Goal: Find specific page/section: Find specific page/section

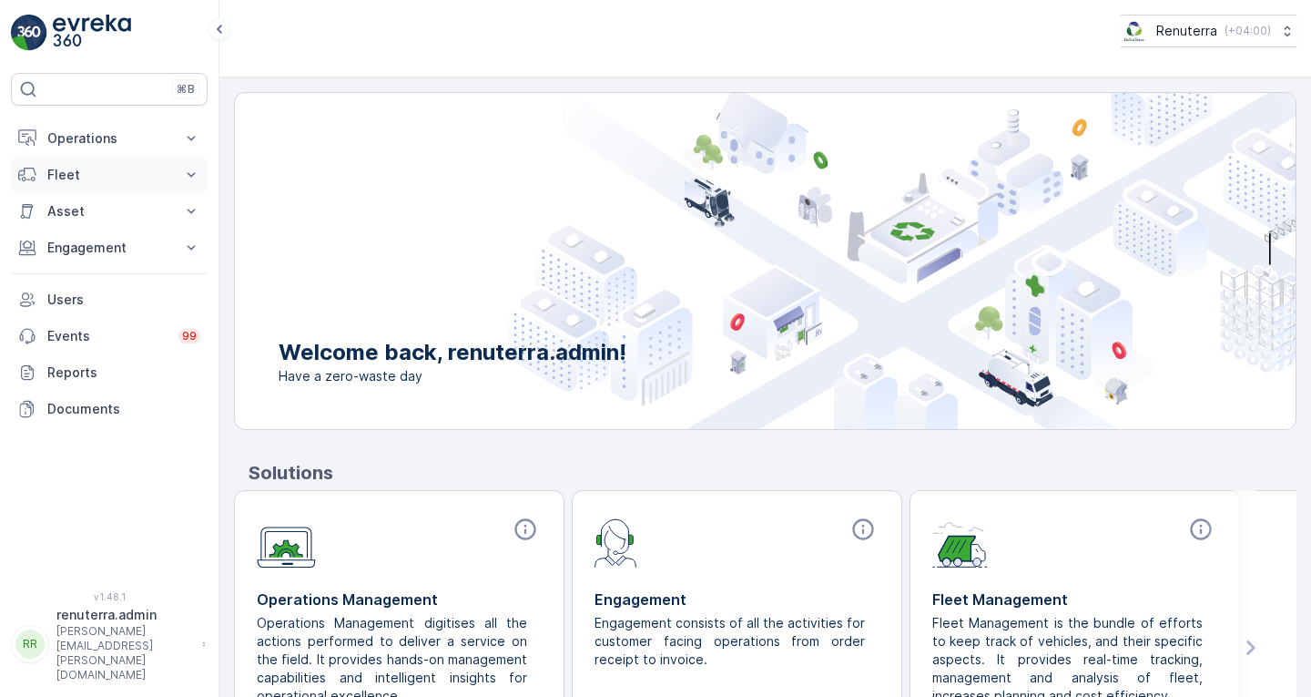
click at [94, 167] on p "Fleet" at bounding box center [109, 175] width 124 height 18
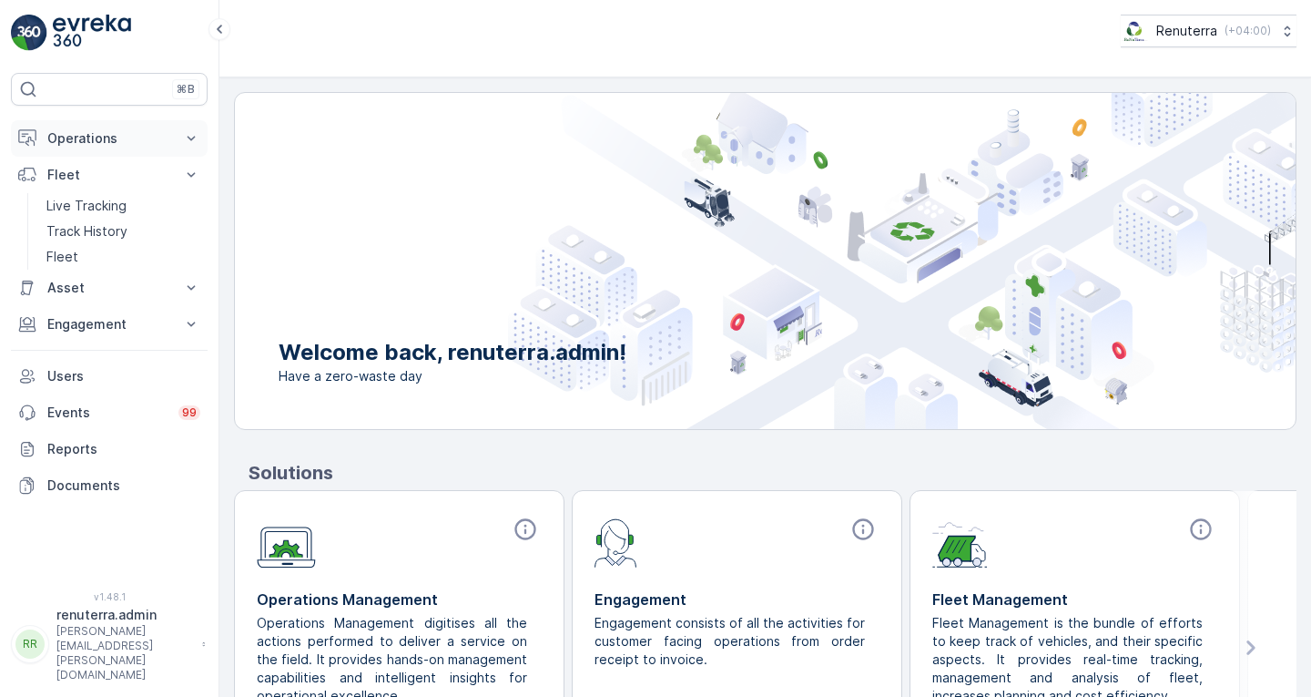
click at [96, 134] on p "Operations" at bounding box center [109, 138] width 124 height 18
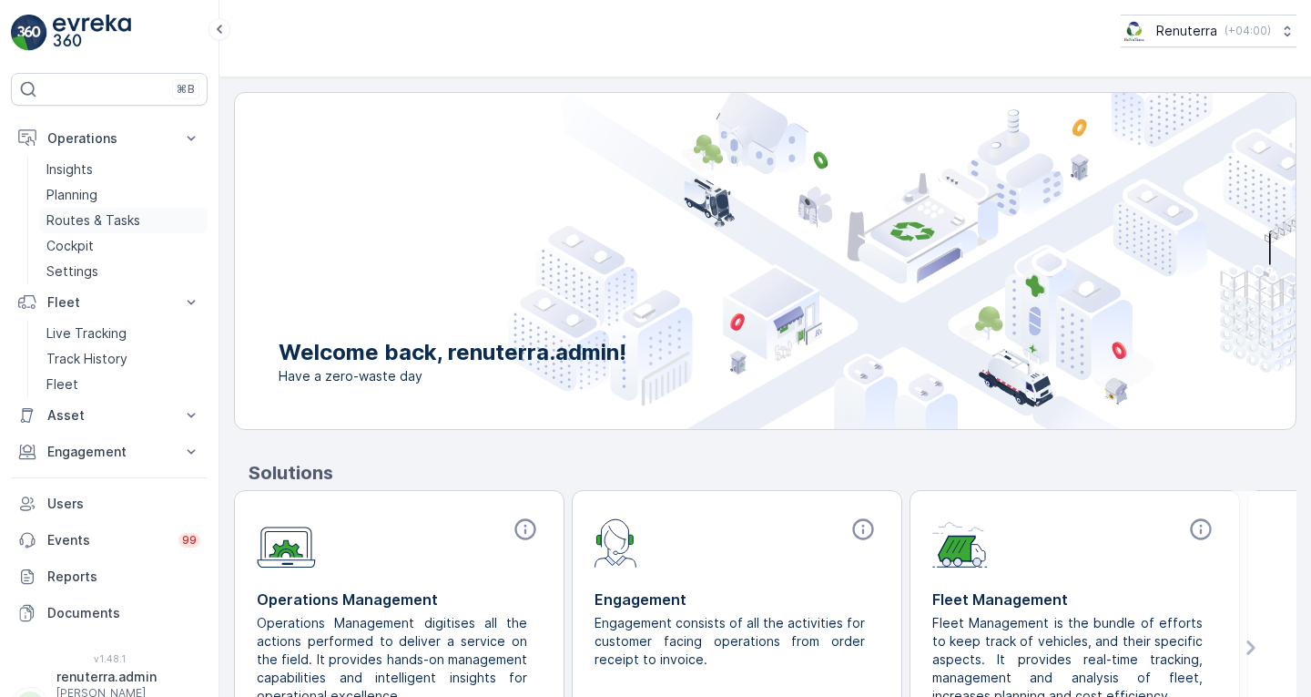
click at [110, 215] on p "Routes & Tasks" at bounding box center [93, 220] width 94 height 18
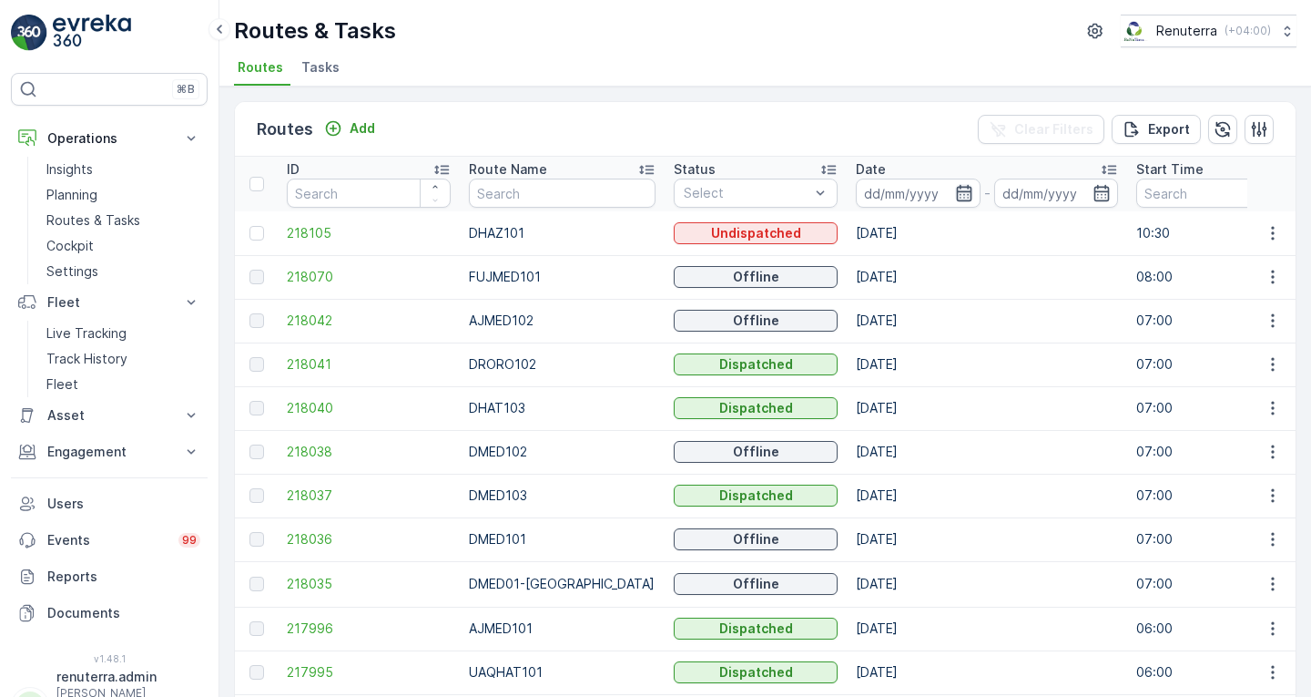
click at [955, 197] on icon "button" at bounding box center [964, 193] width 18 height 18
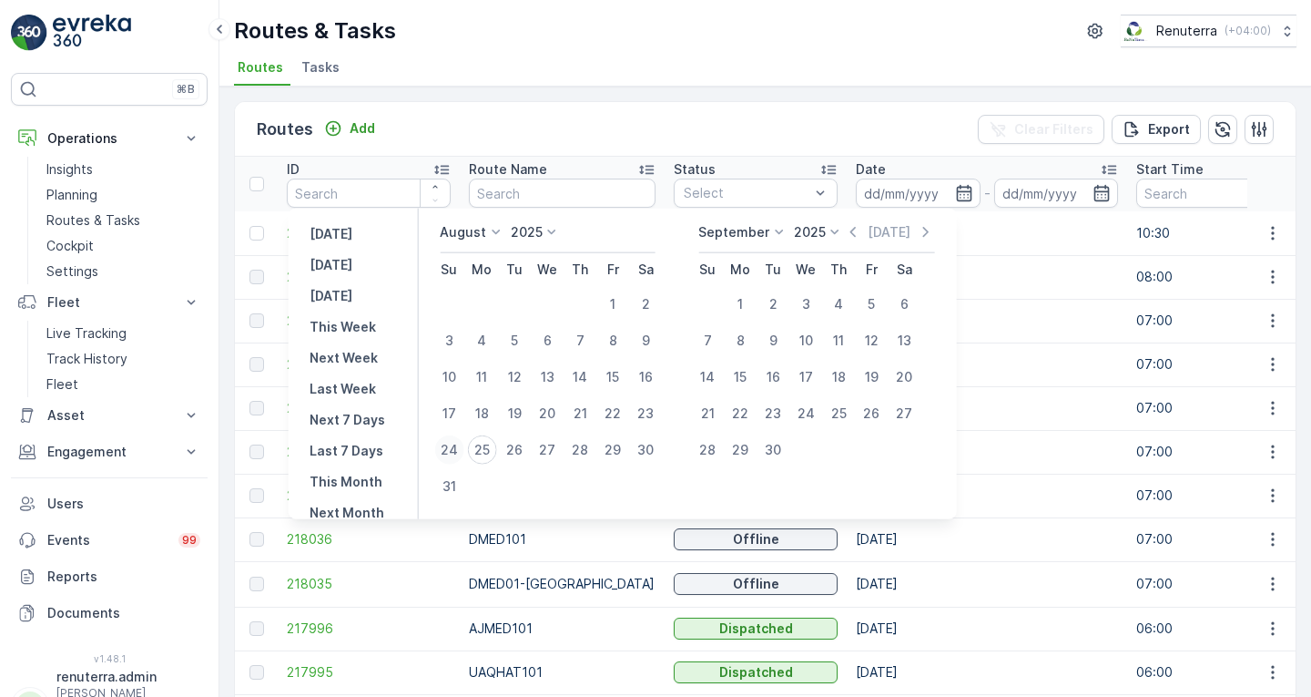
click at [464, 447] on div "24" at bounding box center [448, 449] width 29 height 29
type input "[DATE]"
click at [758, 123] on div "Routes Add Clear Filters Export" at bounding box center [765, 129] width 1061 height 55
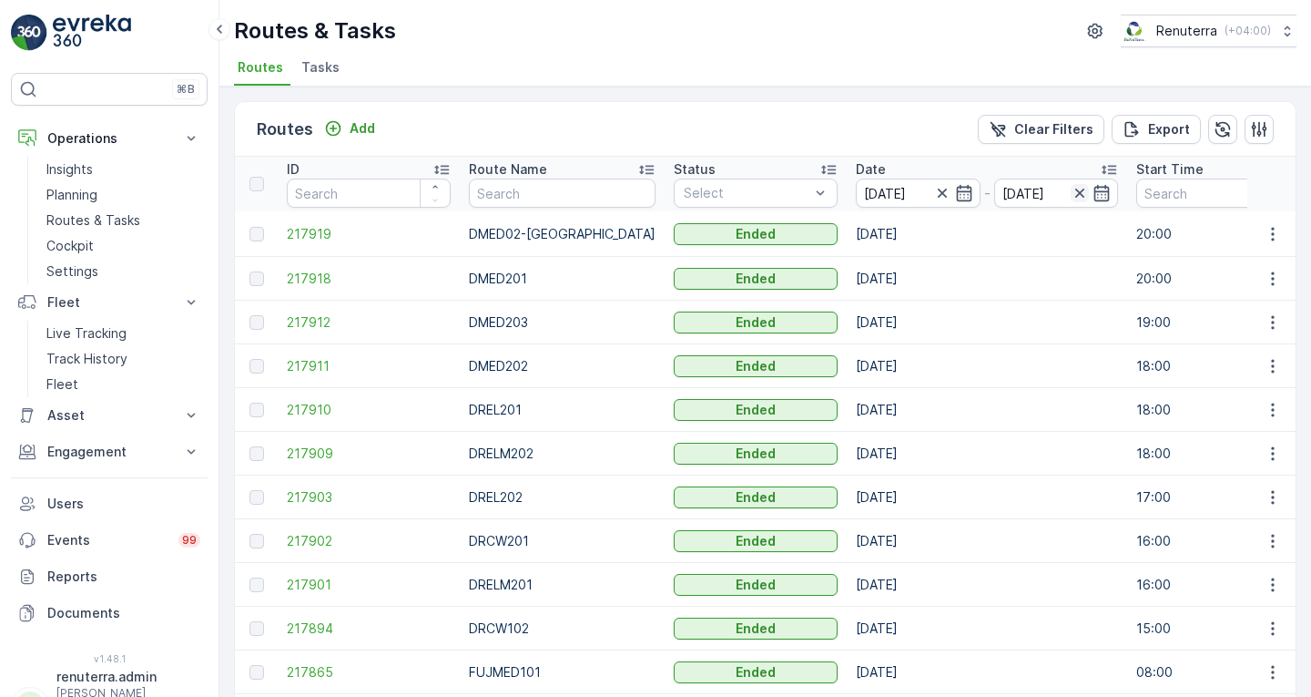
click at [1075, 190] on icon "button" at bounding box center [1079, 193] width 9 height 9
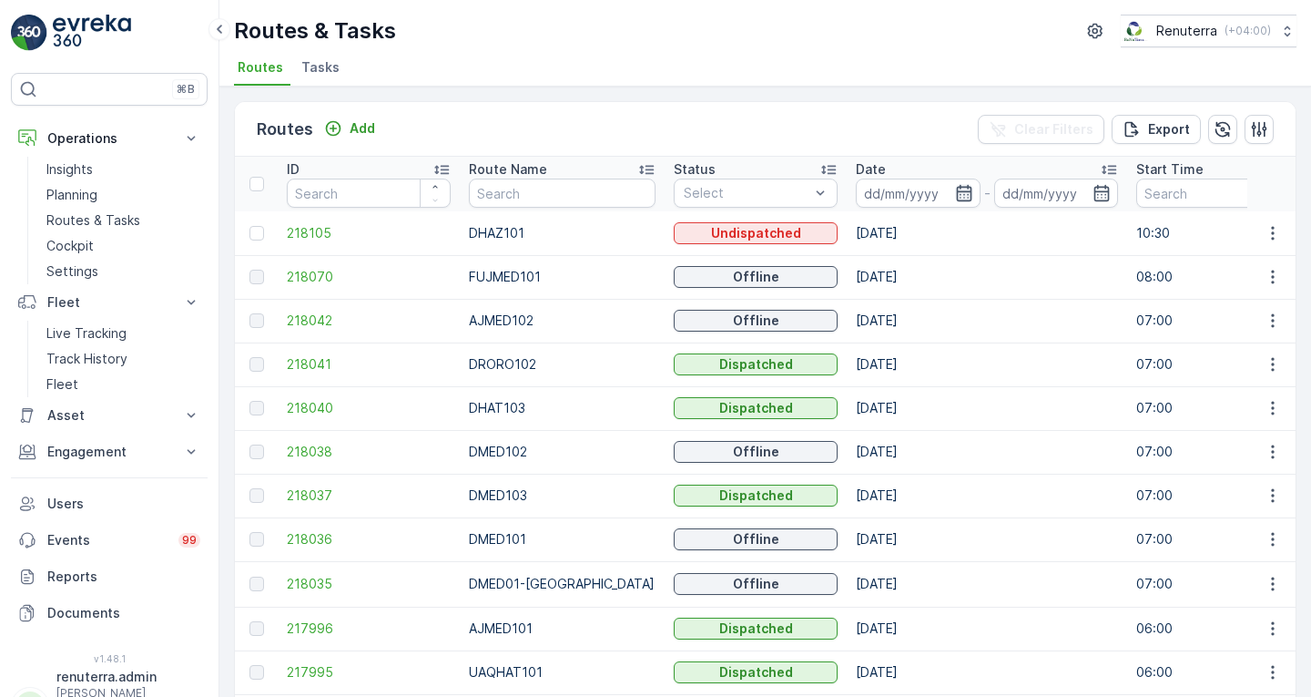
click at [955, 193] on icon "button" at bounding box center [964, 193] width 18 height 18
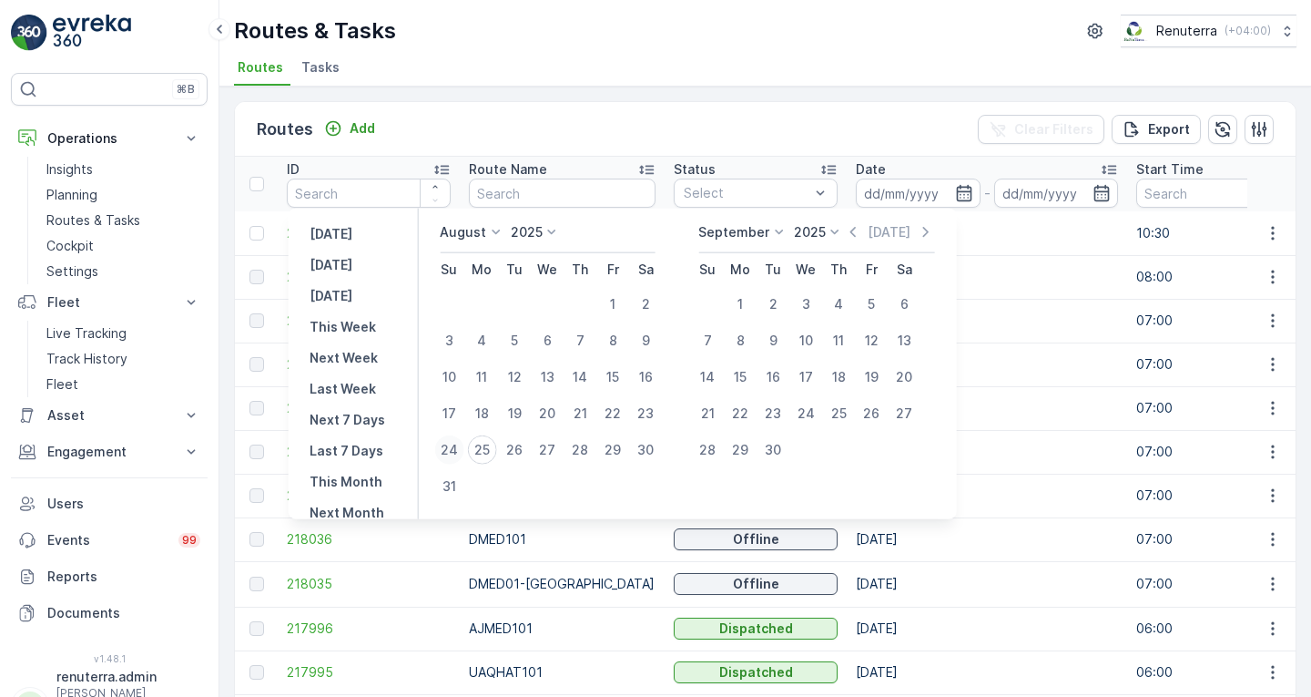
click at [463, 449] on div "24" at bounding box center [448, 449] width 29 height 29
type input "[DATE]"
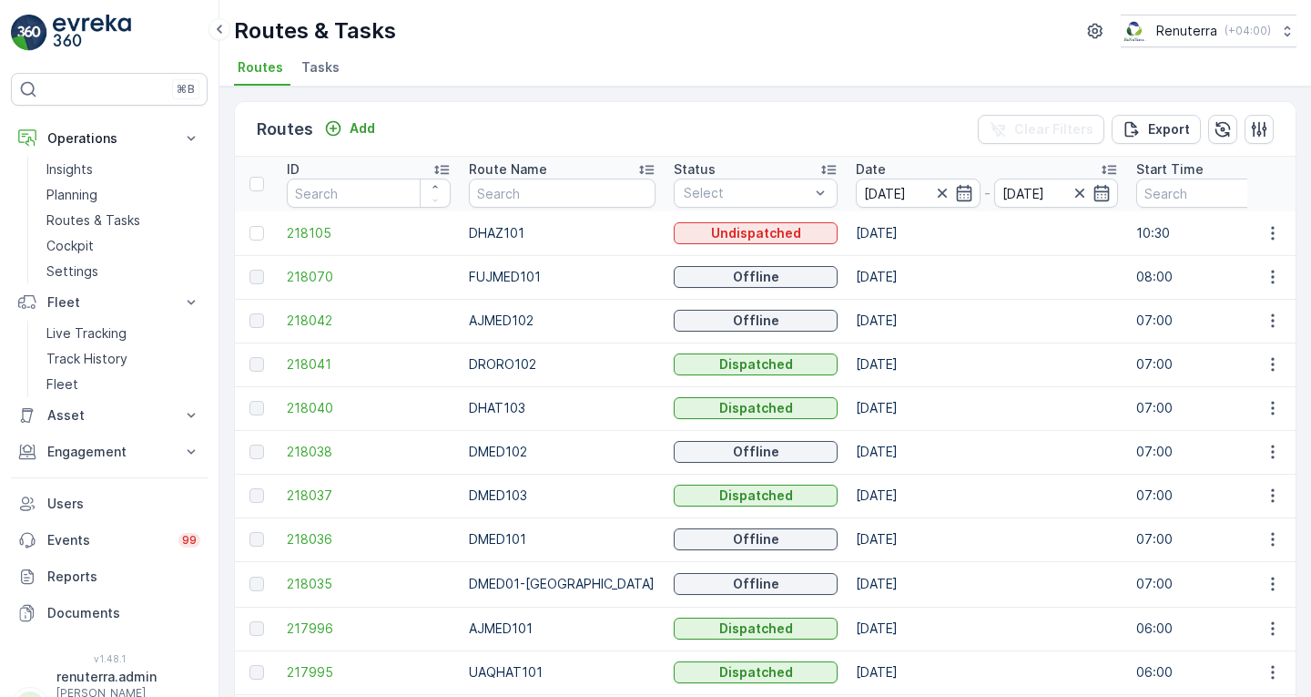
click at [1073, 354] on td "[DATE]" at bounding box center [987, 364] width 280 height 44
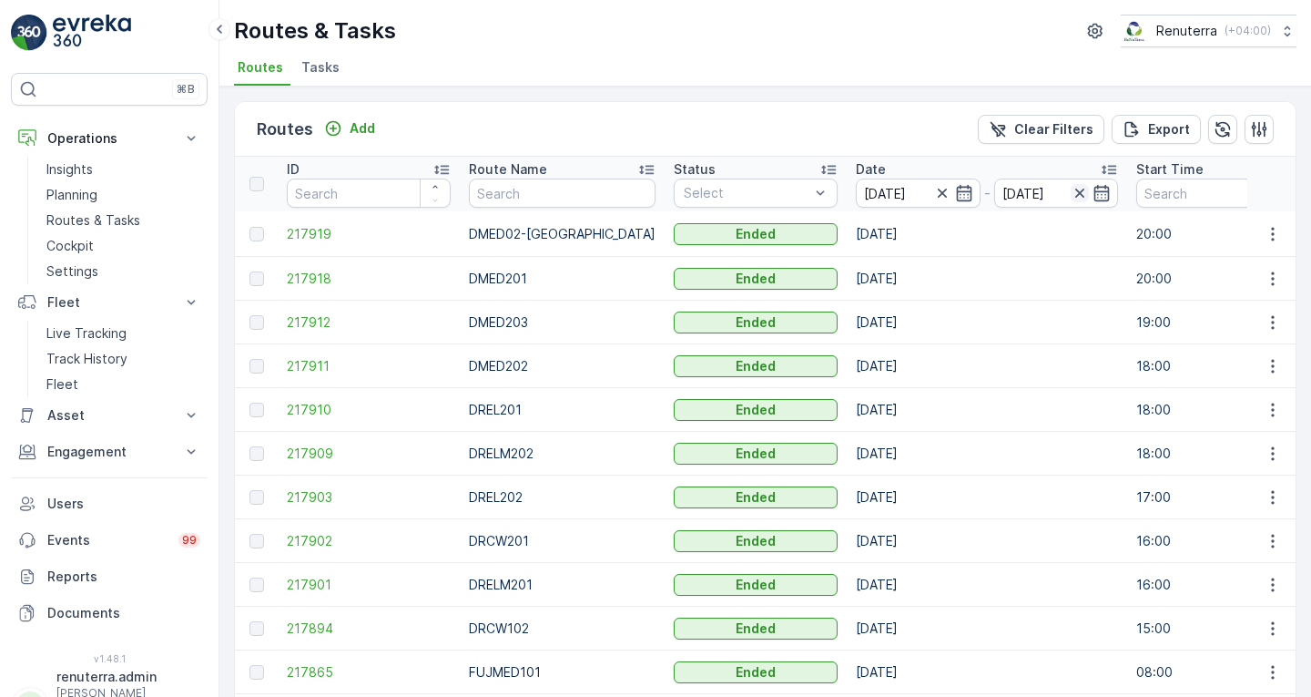
click at [1071, 190] on icon "button" at bounding box center [1080, 193] width 18 height 18
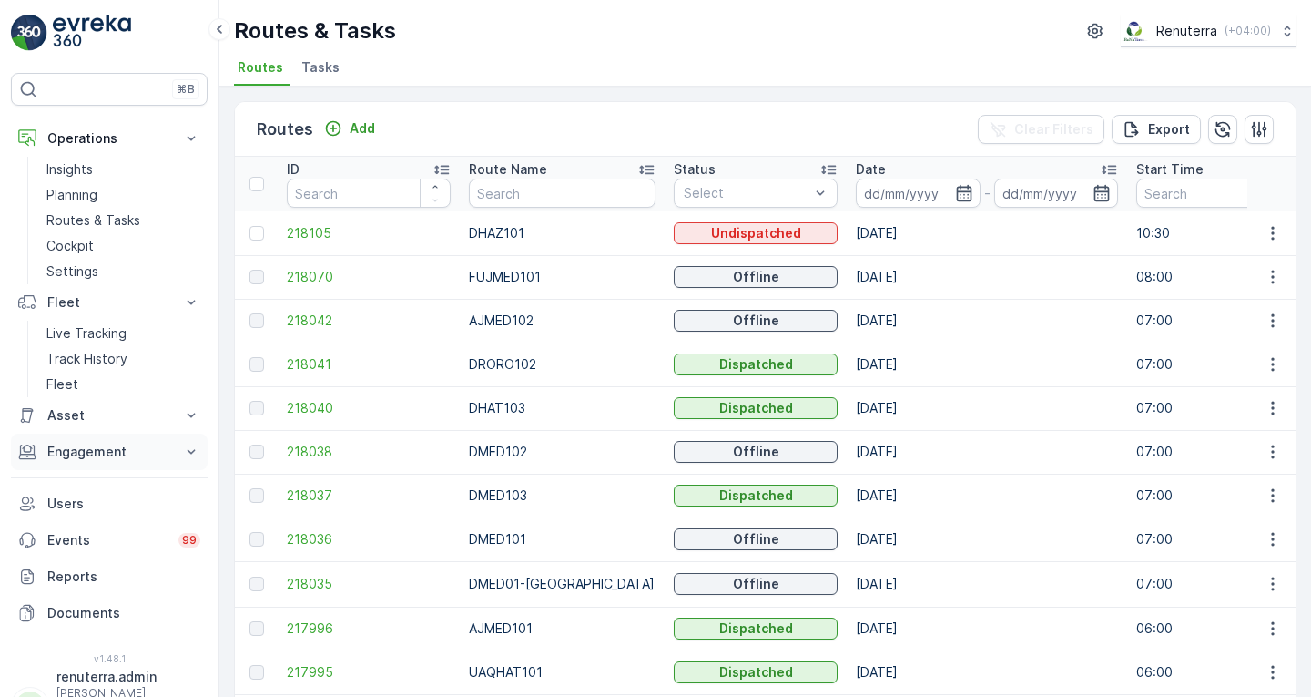
scroll to position [22, 0]
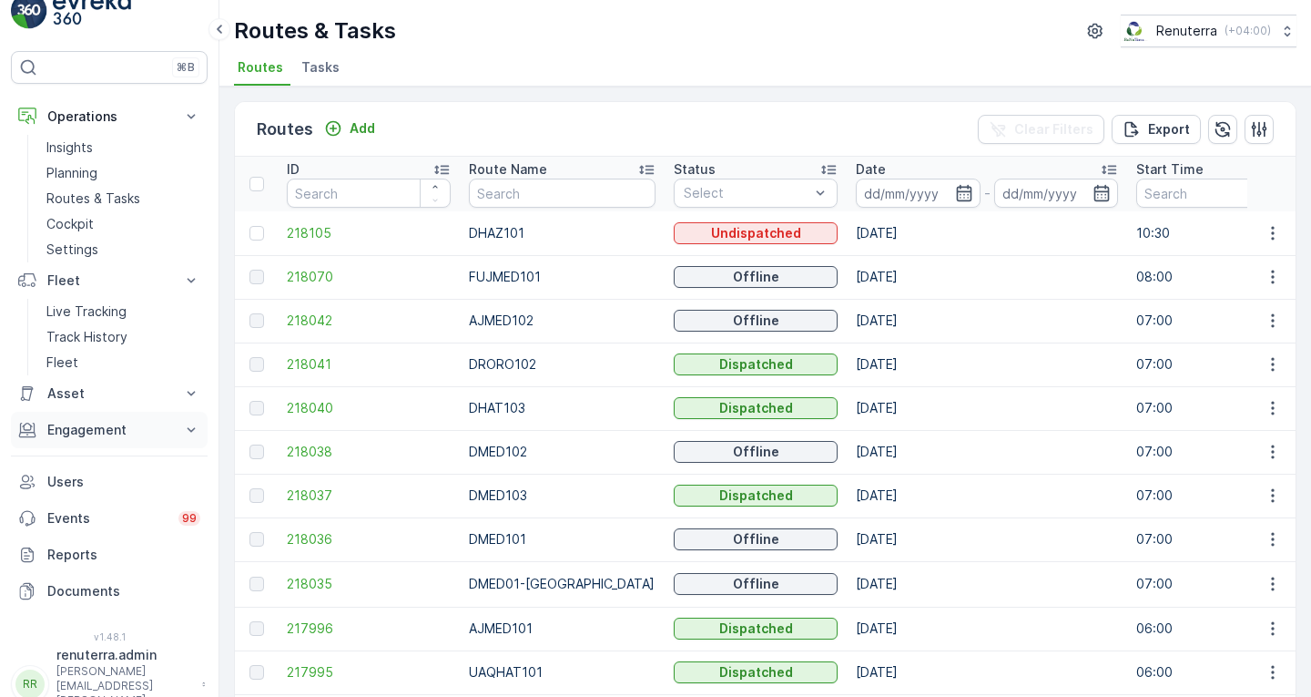
click at [112, 433] on p "Engagement" at bounding box center [109, 430] width 124 height 18
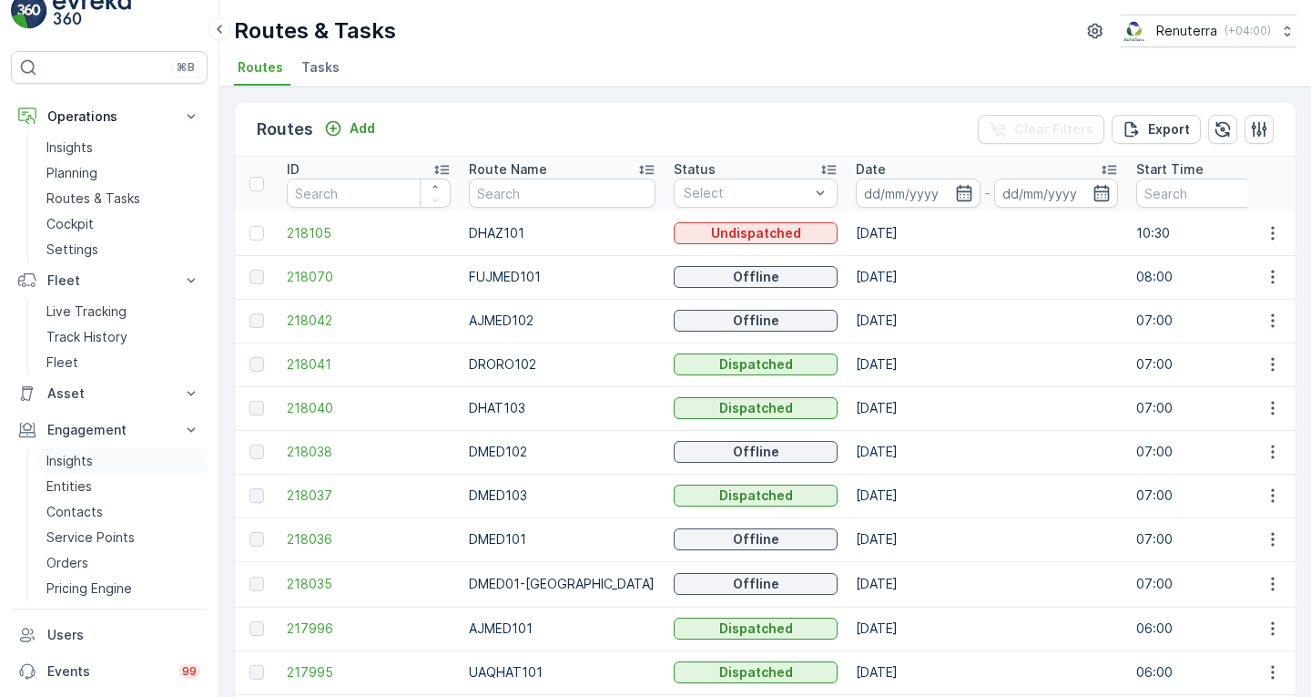
click at [115, 464] on link "Insights" at bounding box center [123, 460] width 168 height 25
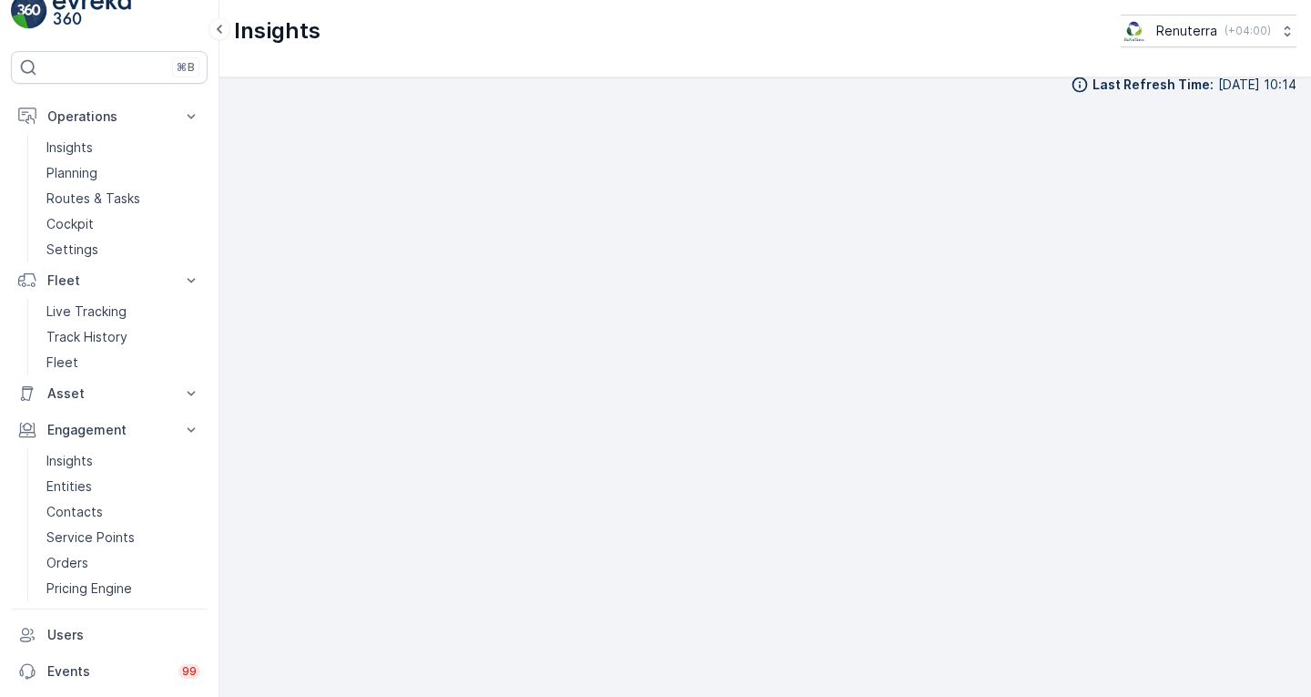
scroll to position [16, 0]
